Goal: Check status

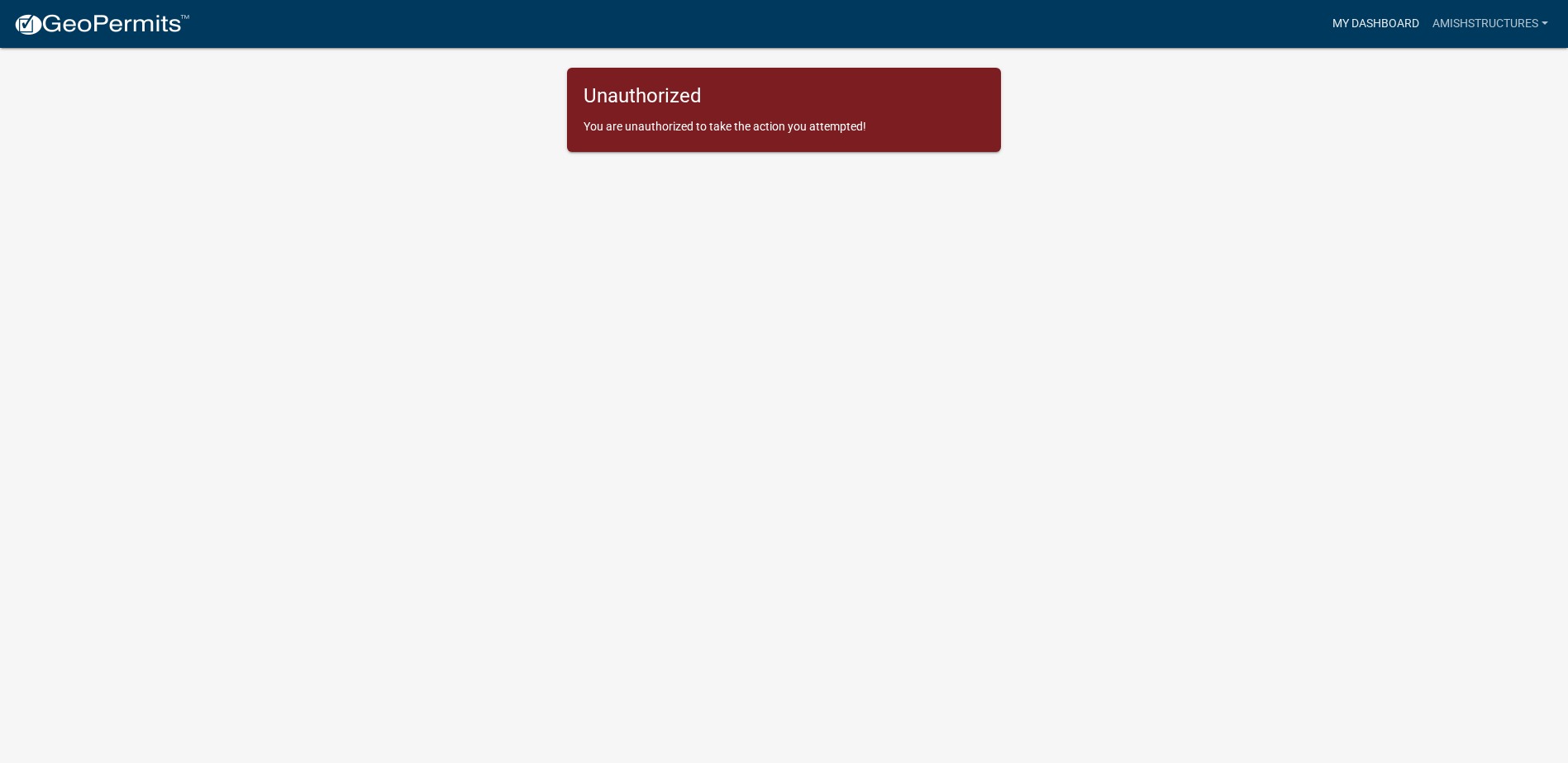
click at [1375, 21] on link "My Dashboard" at bounding box center [1376, 23] width 100 height 32
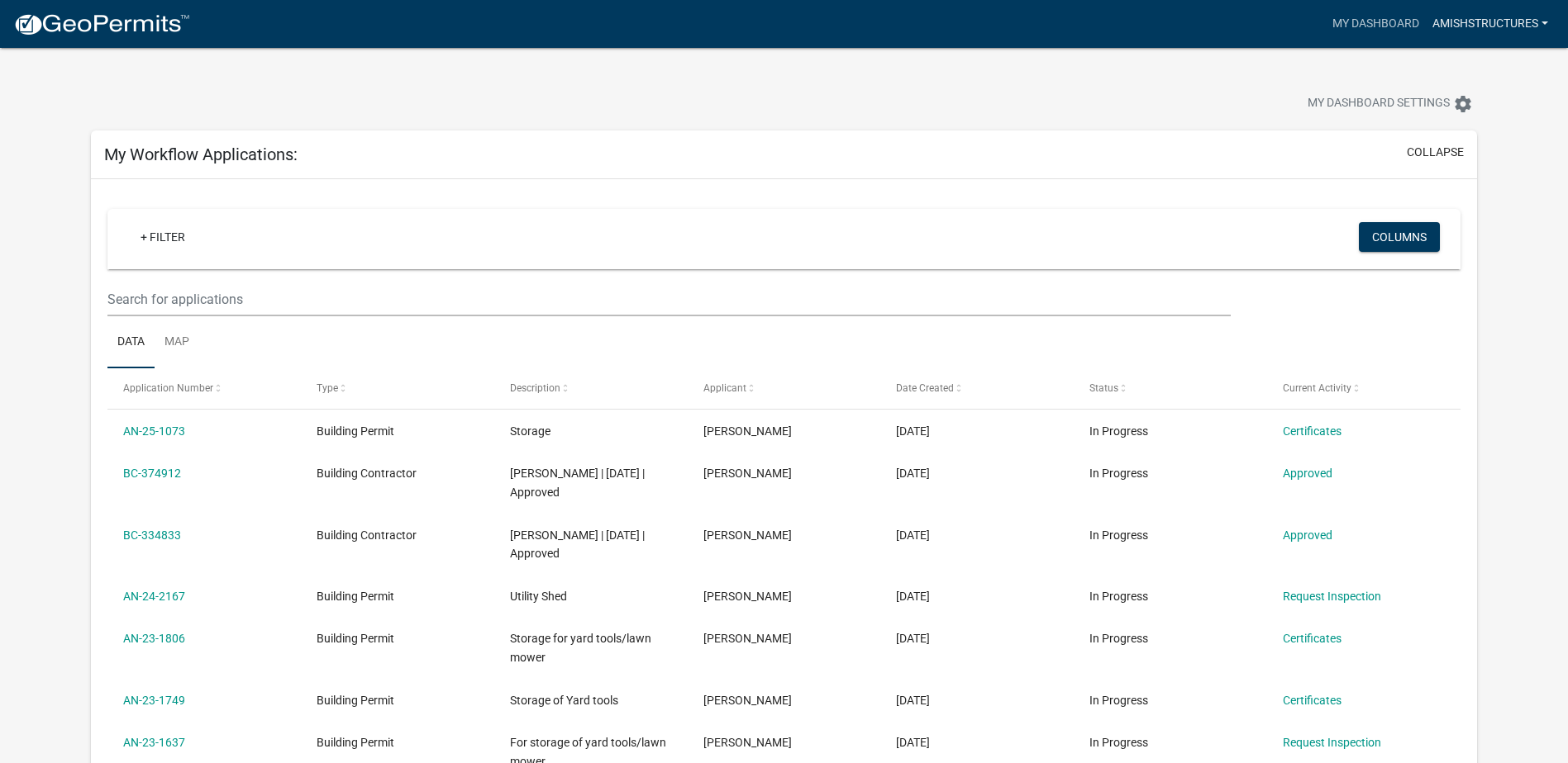
click at [1486, 20] on link "amishstructures" at bounding box center [1489, 23] width 129 height 32
click at [474, 113] on div at bounding box center [490, 106] width 823 height 36
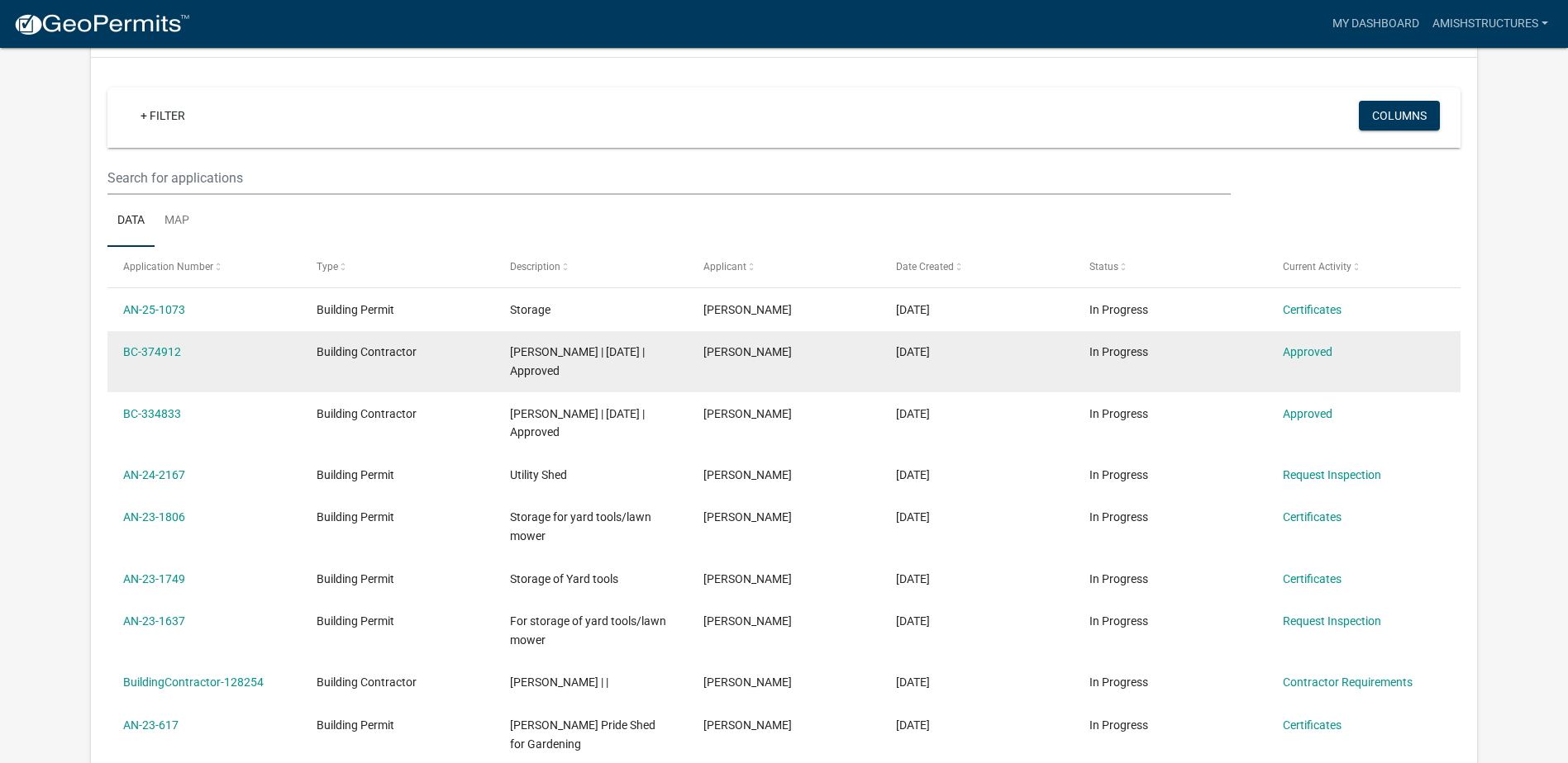
scroll to position [247, 0]
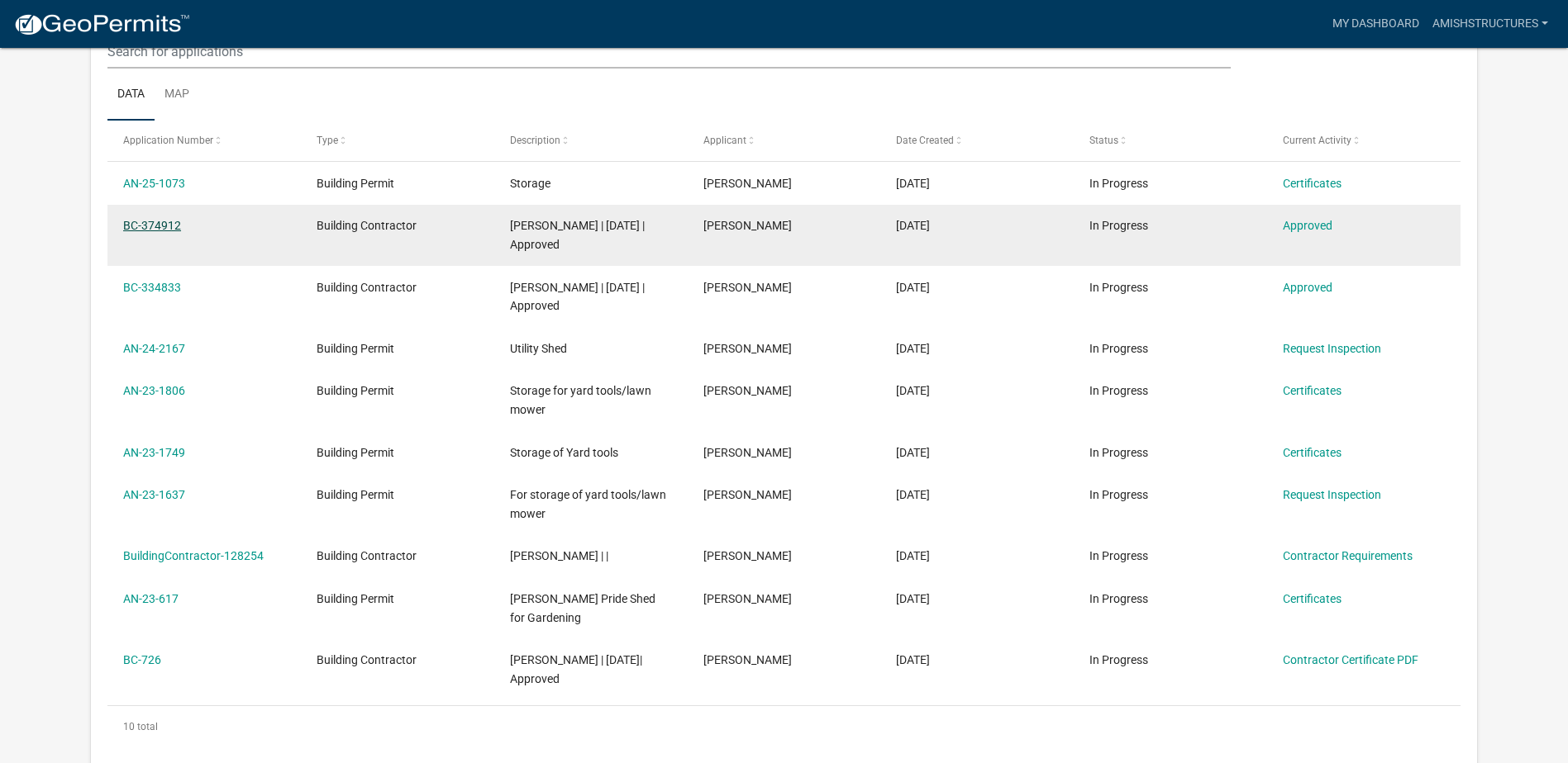
click at [170, 226] on link "BC-374912" at bounding box center [152, 225] width 58 height 14
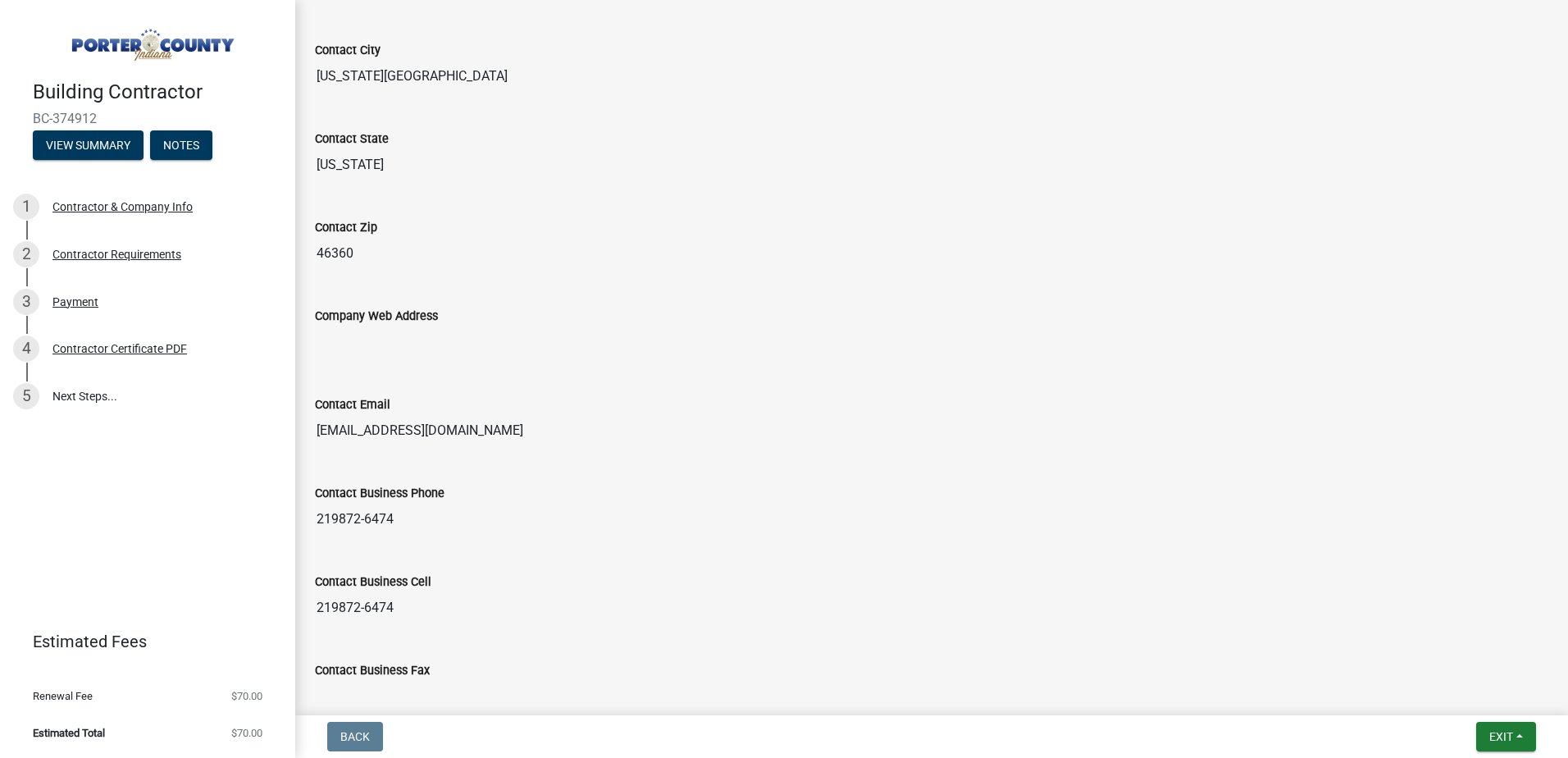
scroll to position [812, 0]
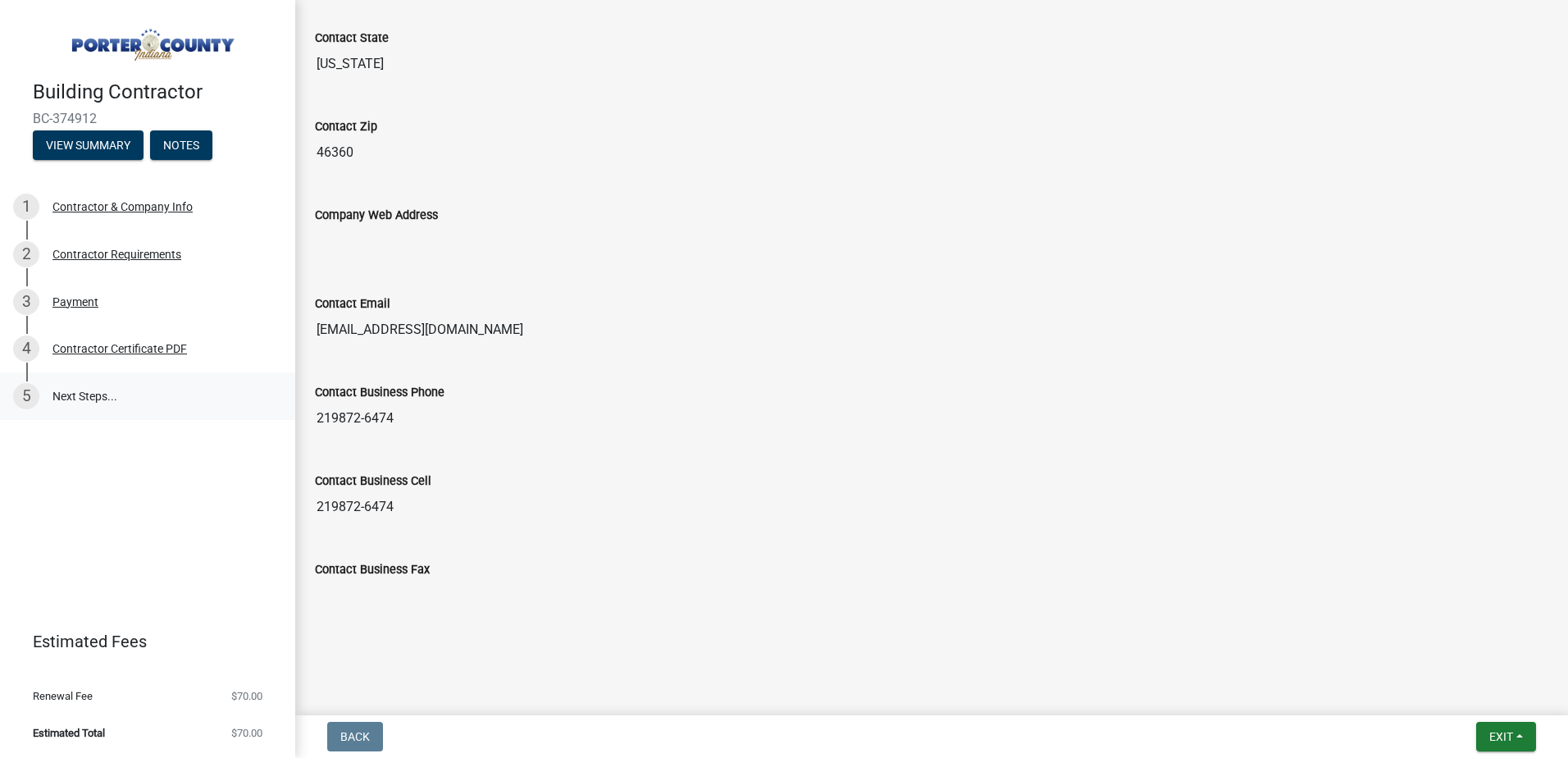
click at [107, 405] on link "5 Next Steps..." at bounding box center [147, 396] width 295 height 48
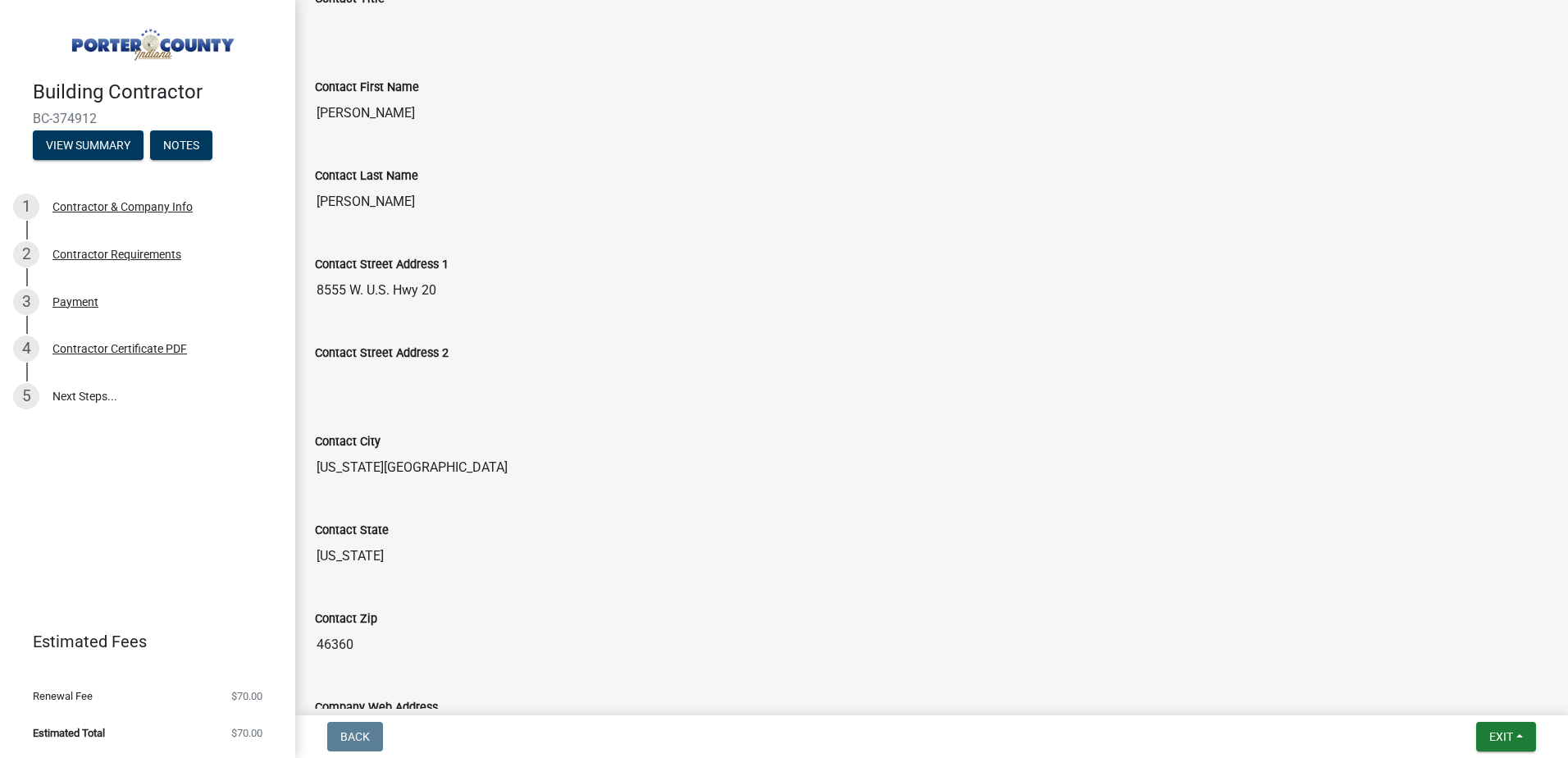
scroll to position [0, 0]
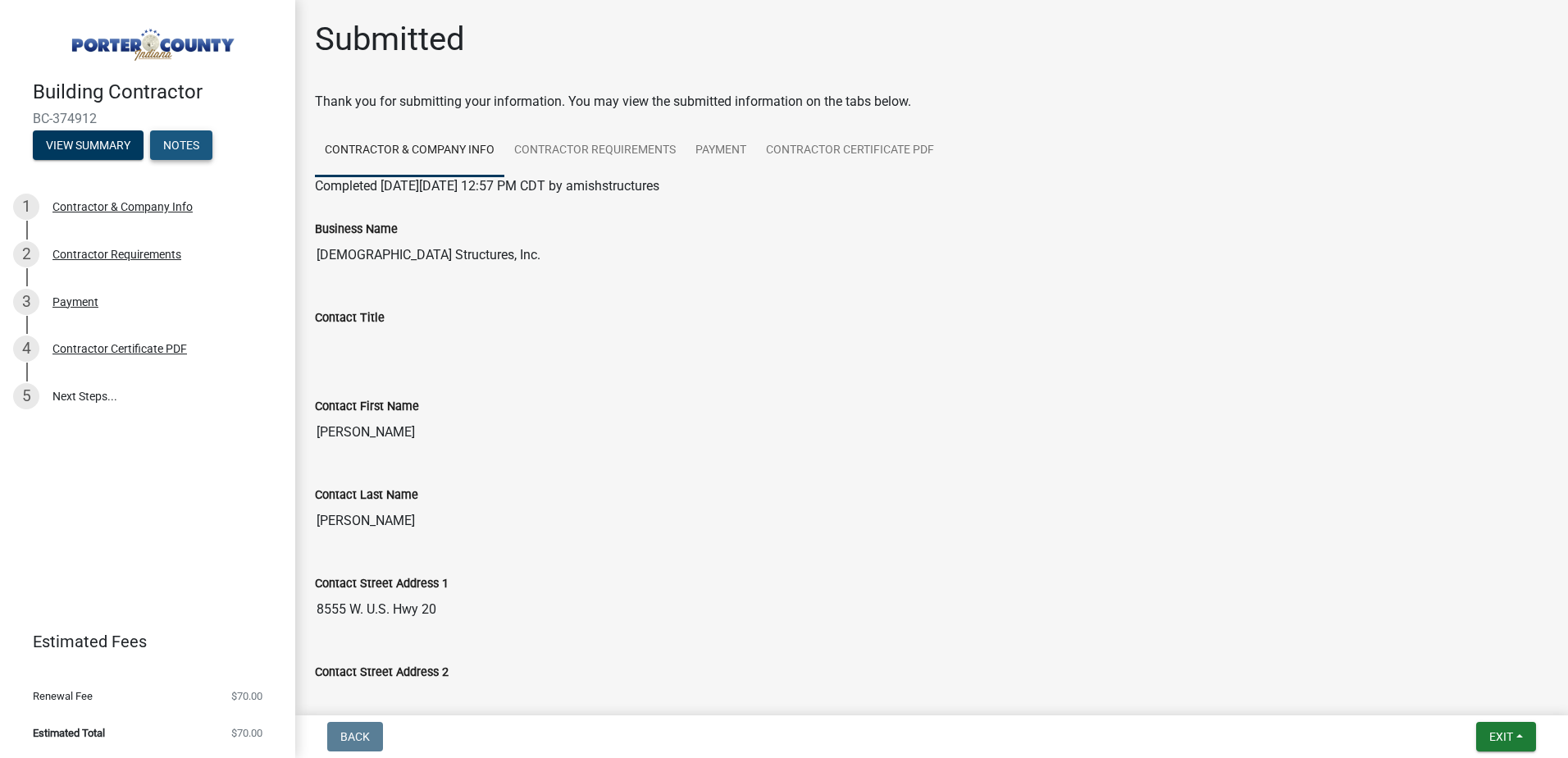
click at [204, 159] on button "Notes" at bounding box center [181, 144] width 63 height 30
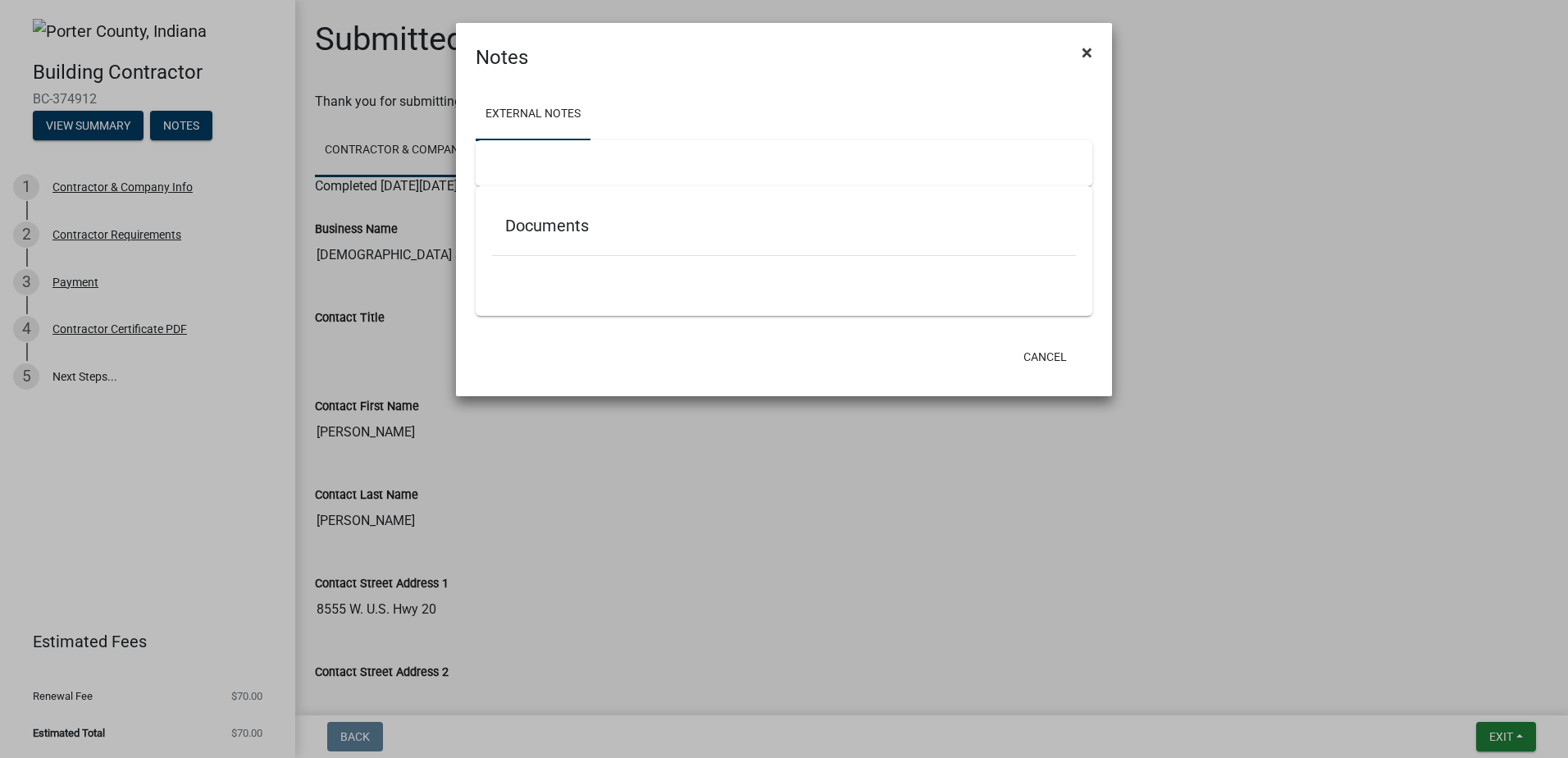
click at [1086, 54] on span "×" at bounding box center [1087, 53] width 11 height 23
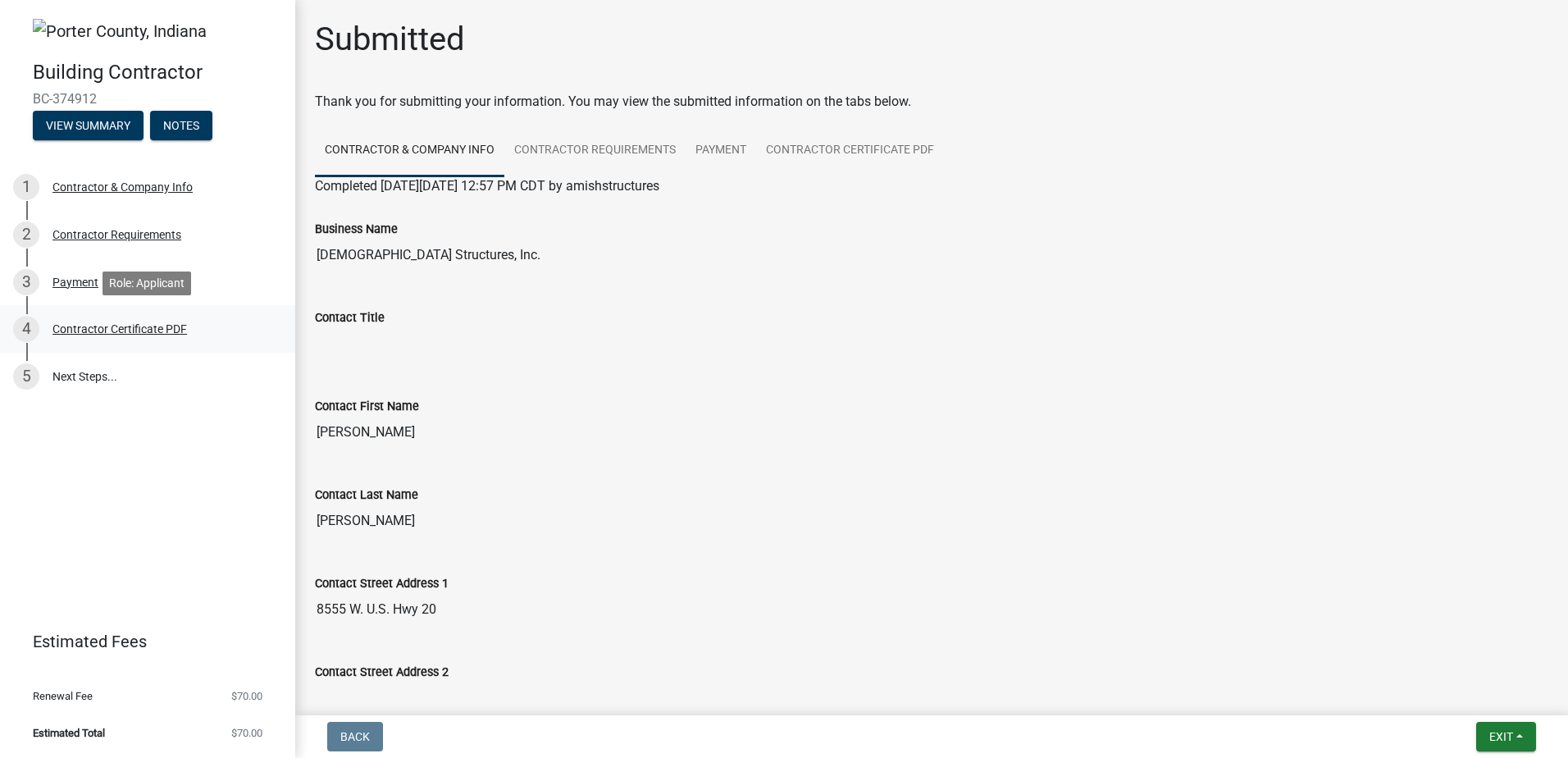
click at [104, 330] on div "Contractor Certificate PDF" at bounding box center [120, 328] width 134 height 12
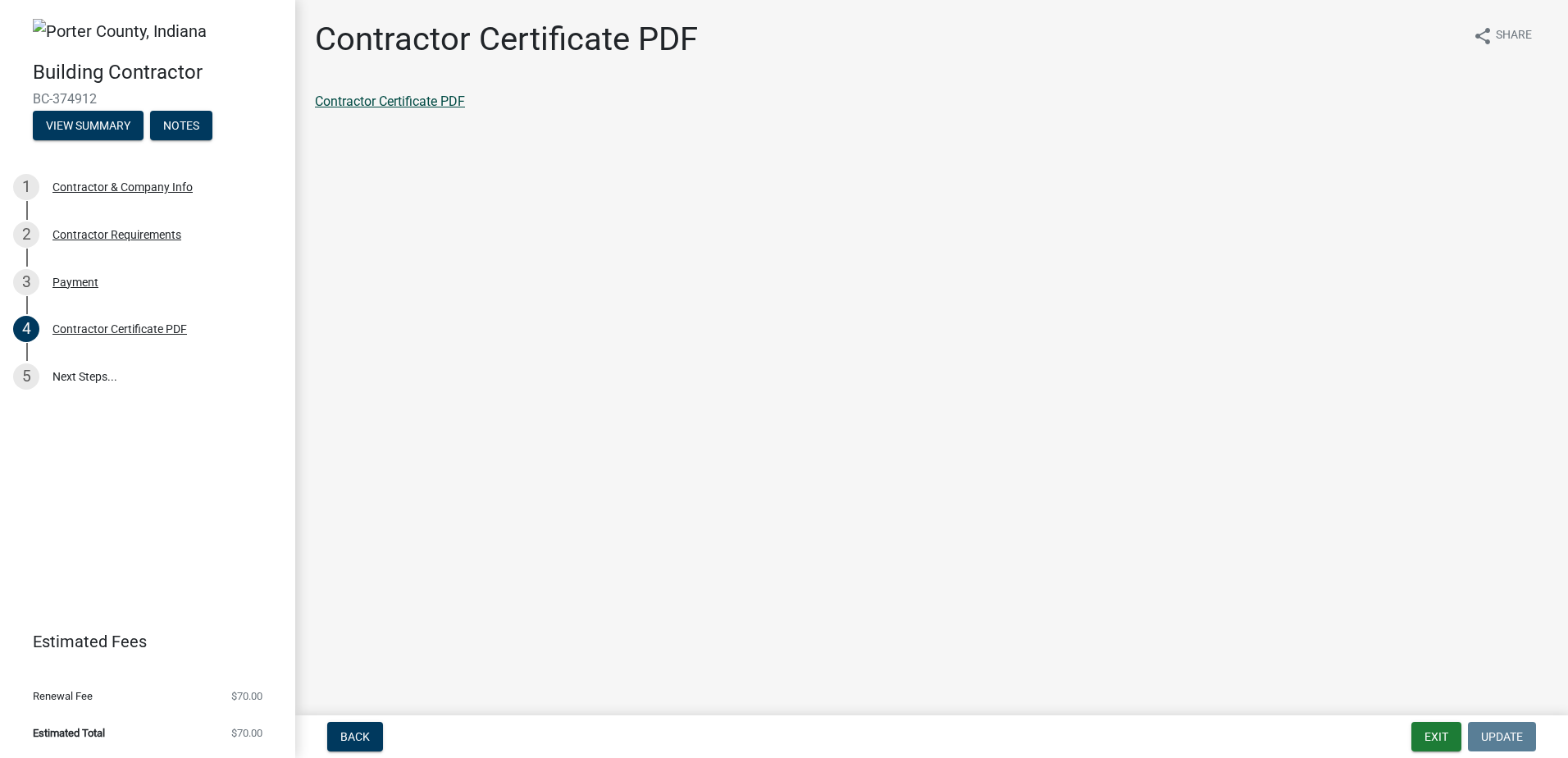
click at [434, 103] on link "Contractor Certificate PDF" at bounding box center [389, 100] width 150 height 15
click at [83, 370] on link "5 Next Steps..." at bounding box center [147, 376] width 295 height 48
click at [82, 697] on span "Renewal Fee" at bounding box center [63, 696] width 60 height 11
click at [253, 730] on span "$70.00" at bounding box center [247, 734] width 31 height 11
click at [1143, 473] on main "Contractor Certificate PDF share Share Contractor Certificate PDF" at bounding box center [931, 354] width 1273 height 710
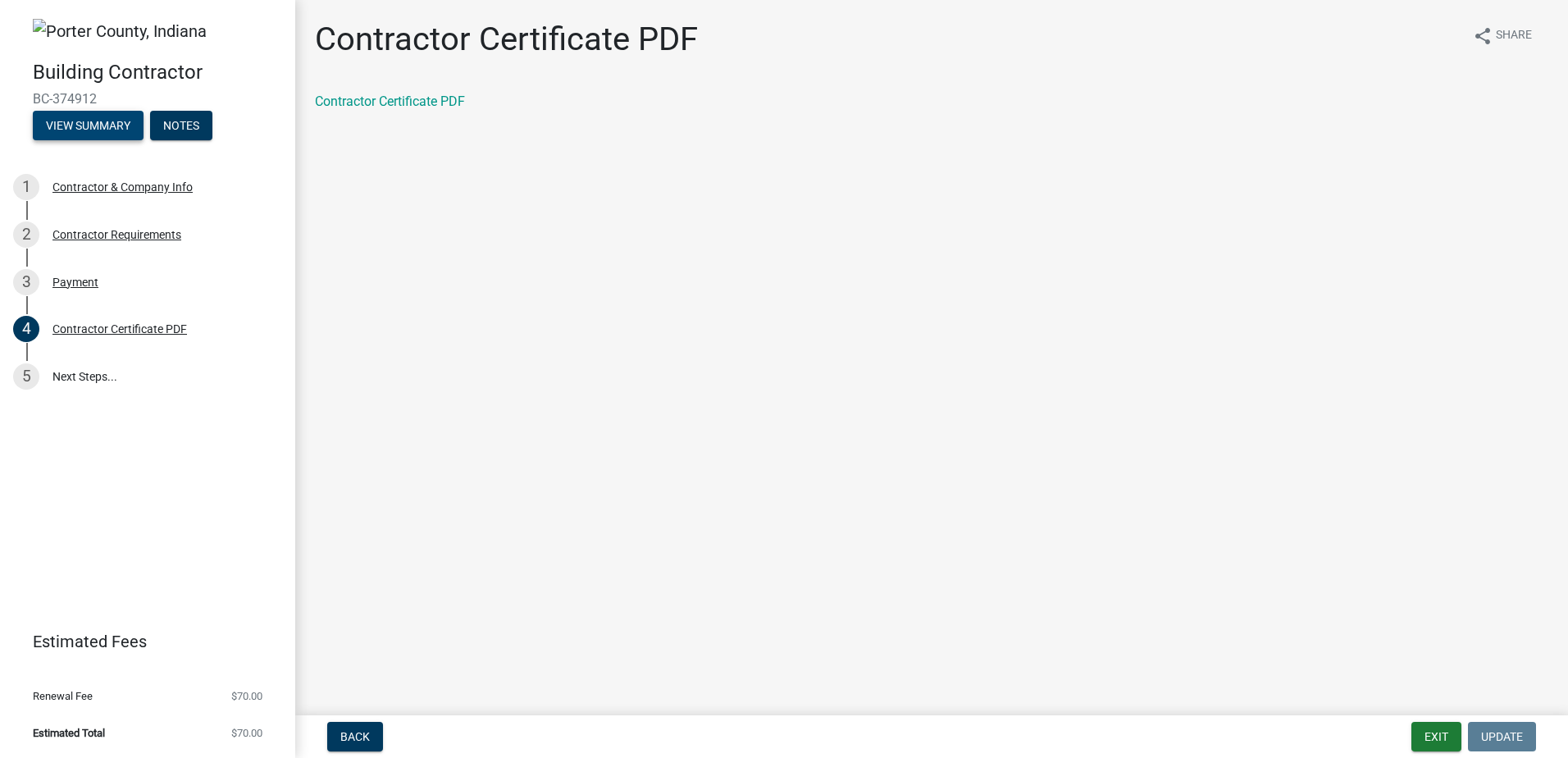
click at [112, 125] on button "View Summary" at bounding box center [89, 126] width 111 height 30
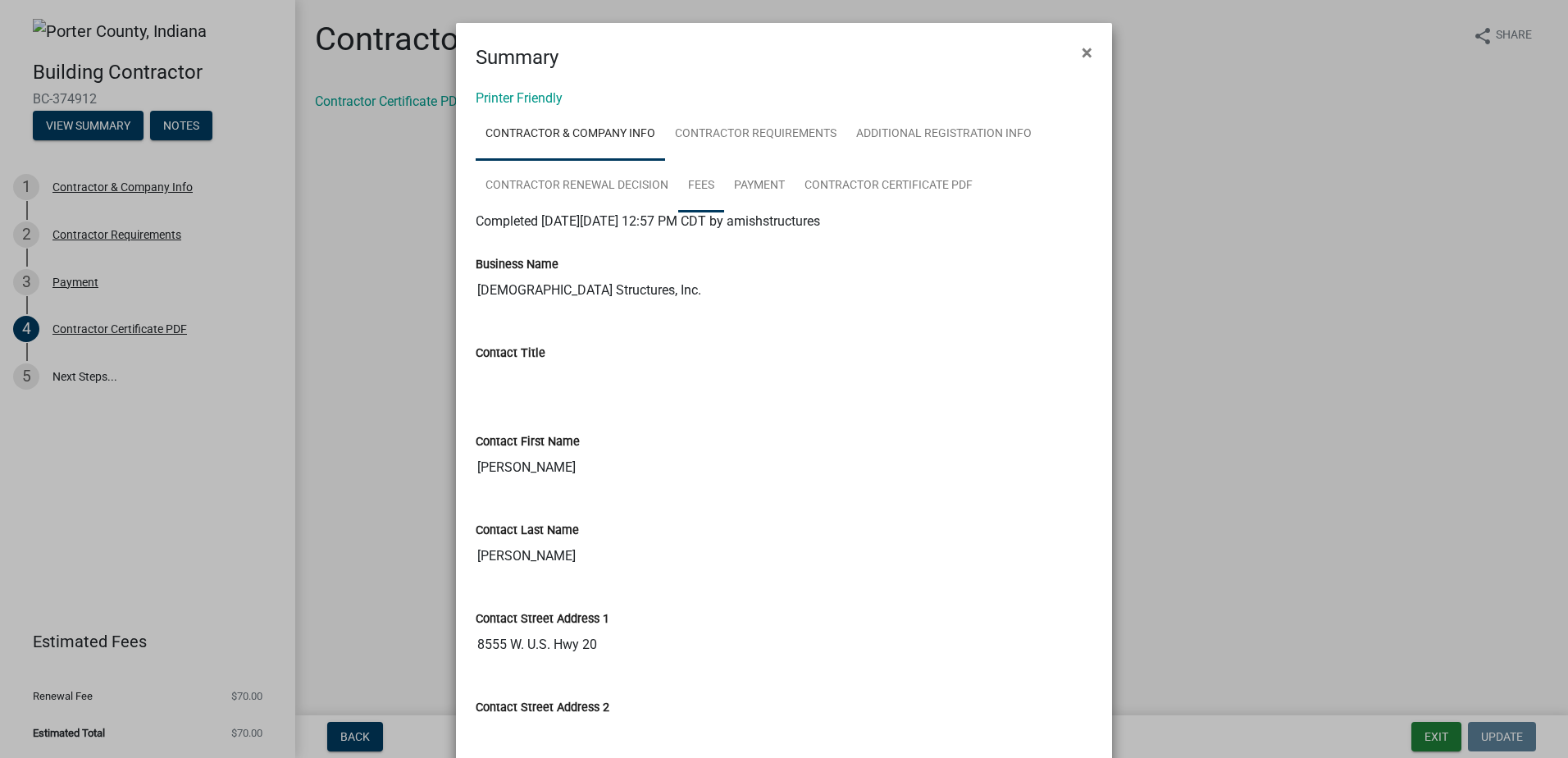
drag, startPoint x: 702, startPoint y: 179, endPoint x: 741, endPoint y: 179, distance: 39.0
click at [703, 179] on link "Fees" at bounding box center [701, 186] width 46 height 53
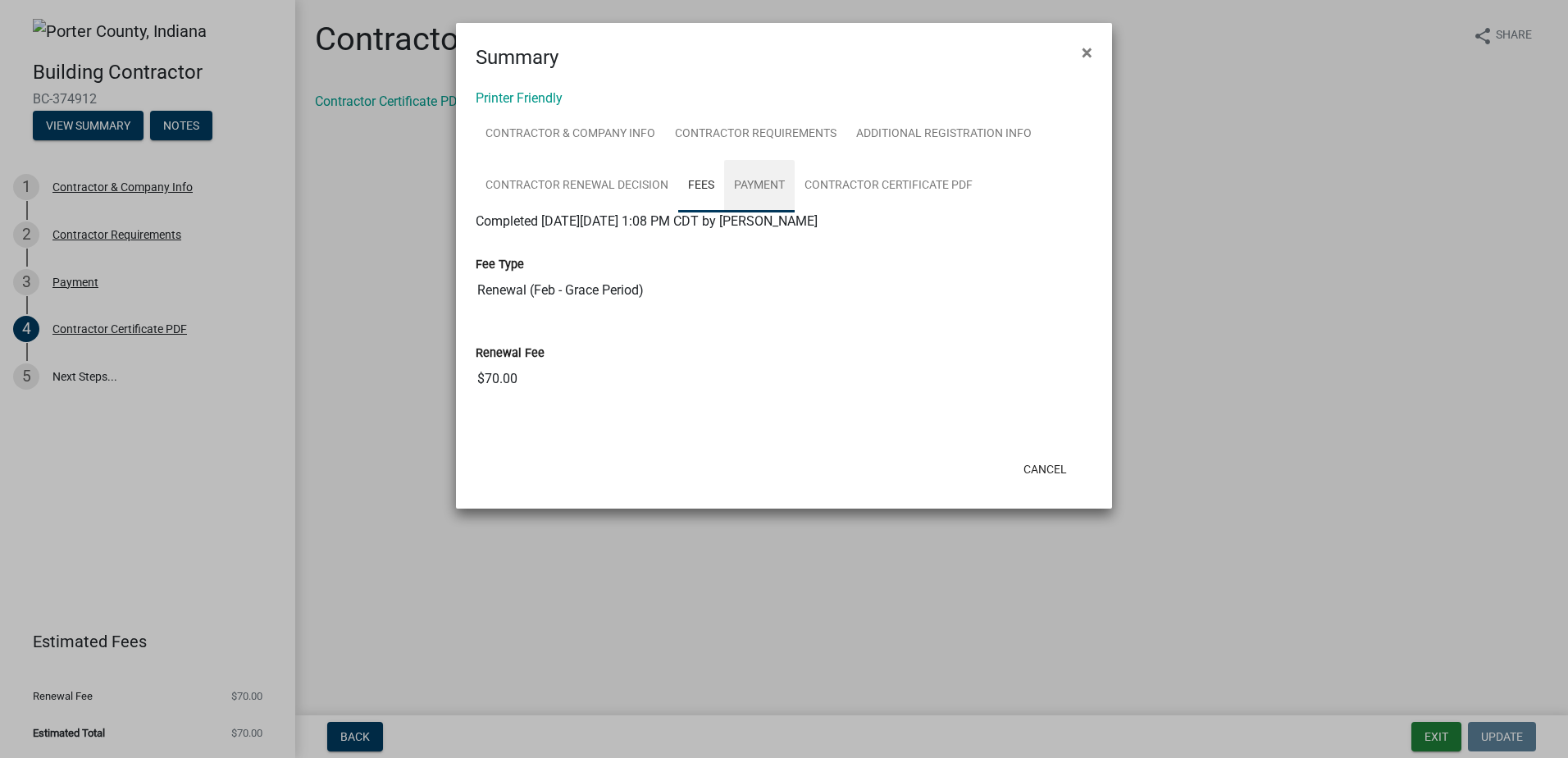
click at [754, 179] on link "Payment" at bounding box center [759, 186] width 71 height 53
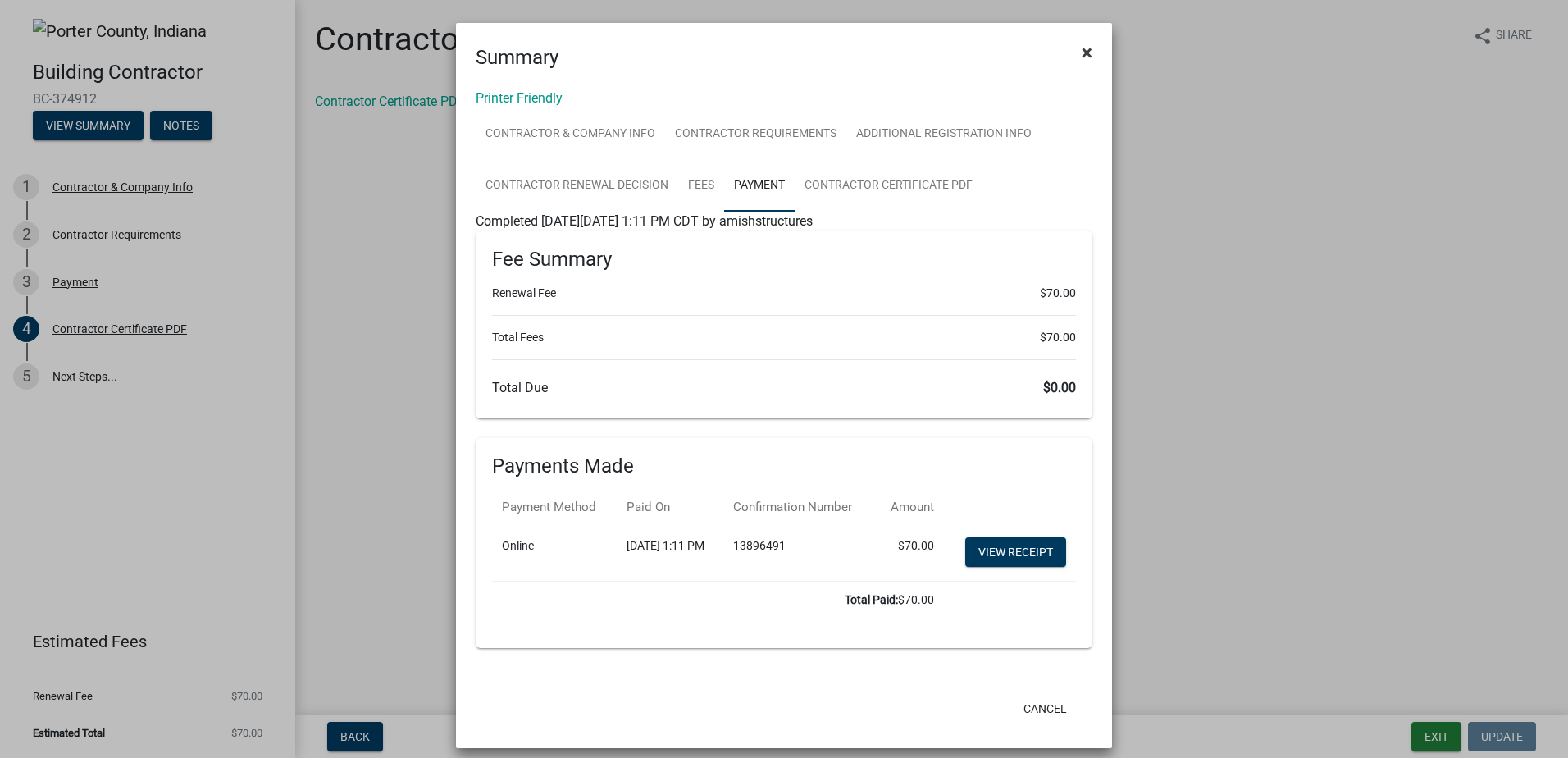
click at [1082, 50] on span "×" at bounding box center [1087, 53] width 11 height 23
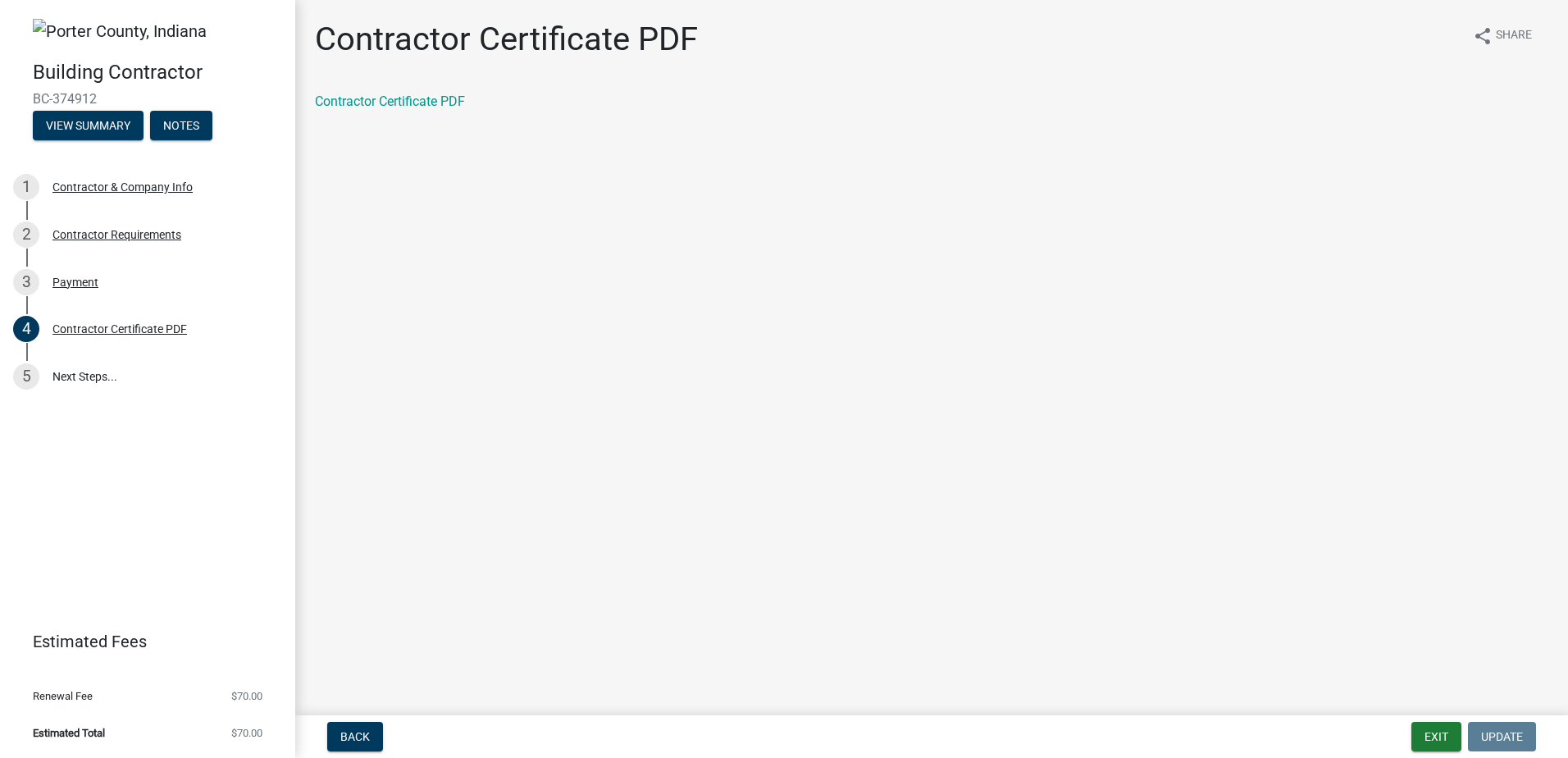
click at [478, 203] on main "Contractor Certificate PDF share Share Contractor Certificate PDF" at bounding box center [931, 354] width 1273 height 710
